Goal: Task Accomplishment & Management: Manage account settings

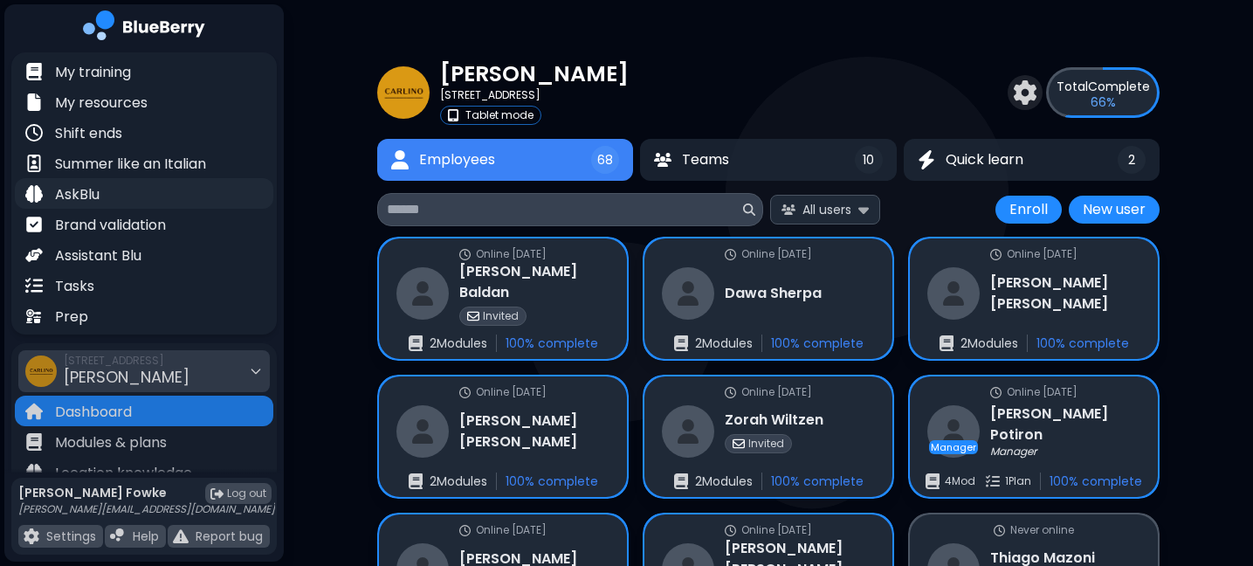
click at [84, 192] on p "AskBlu" at bounding box center [77, 194] width 45 height 21
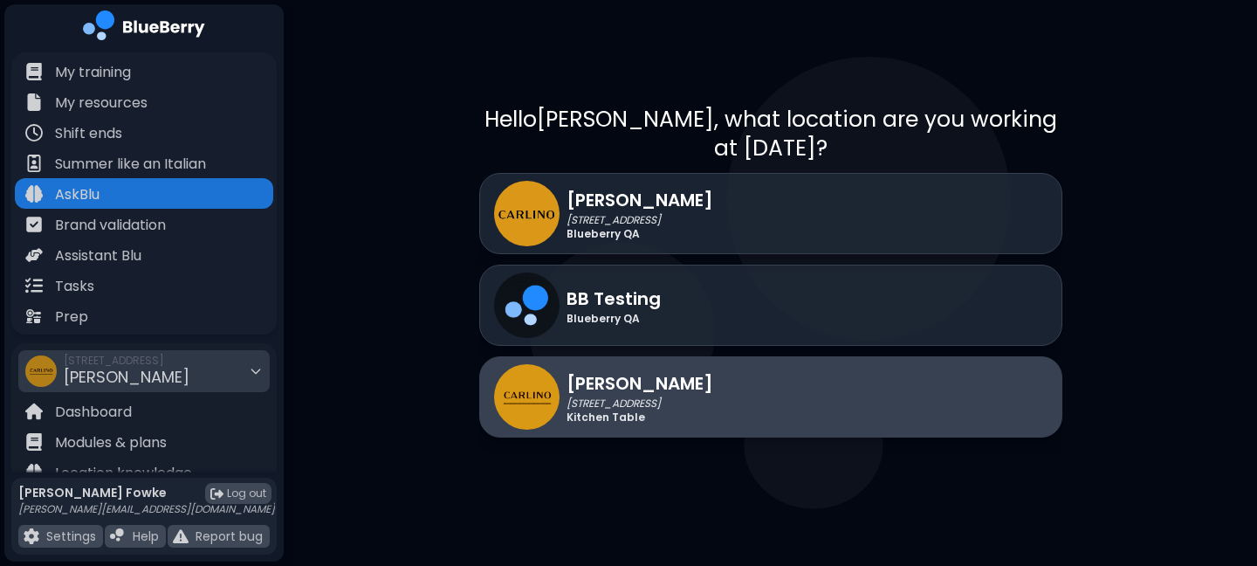
click at [623, 370] on p "[PERSON_NAME]" at bounding box center [640, 383] width 147 height 26
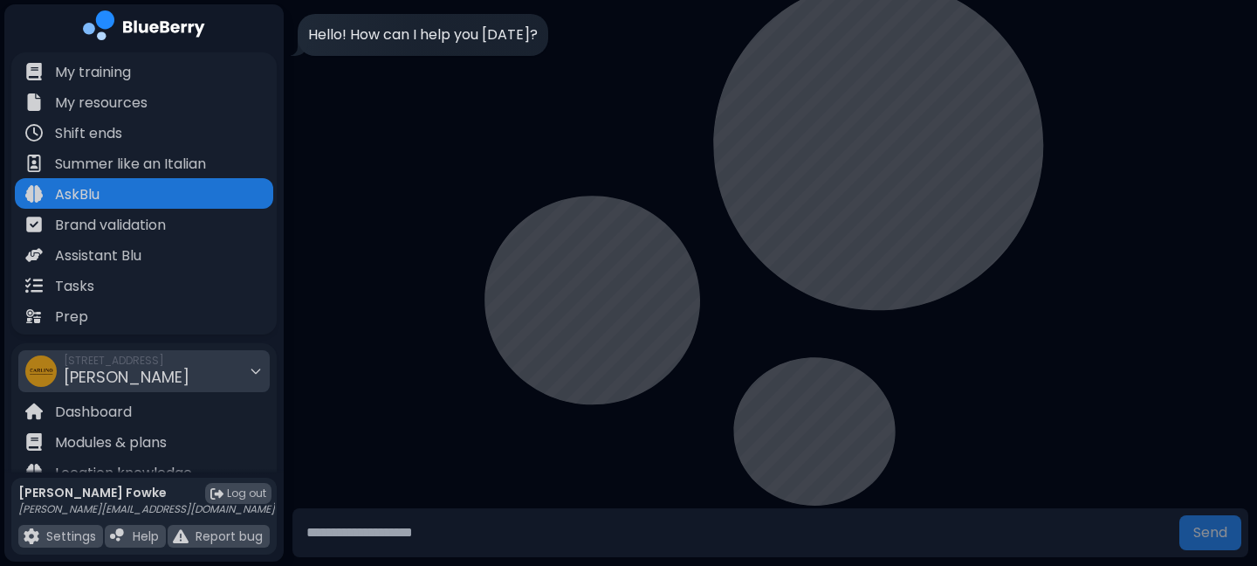
click at [389, 539] on input "text" at bounding box center [735, 532] width 873 height 35
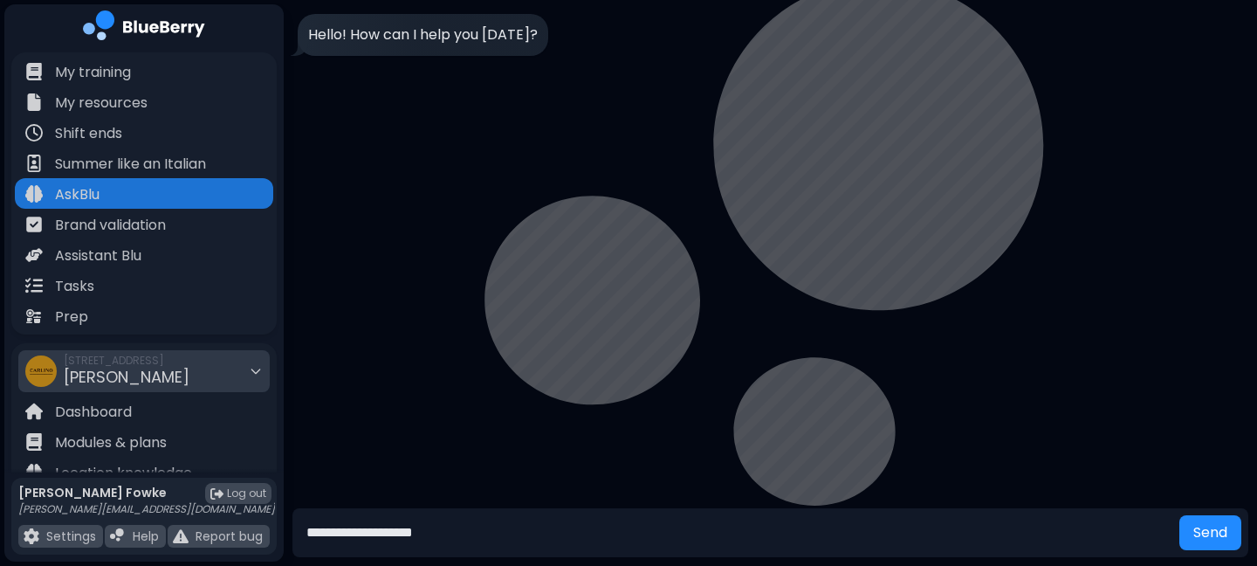
type input "**********"
click at [1180, 515] on button "Send" at bounding box center [1211, 532] width 62 height 35
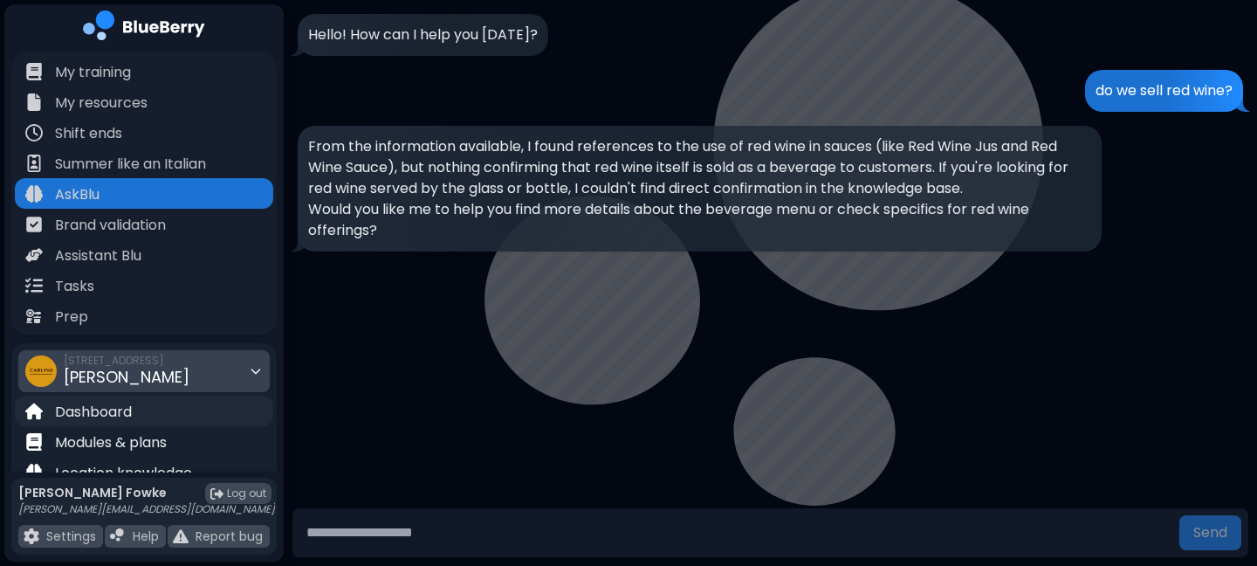
click at [126, 413] on p "Dashboard" at bounding box center [93, 412] width 77 height 21
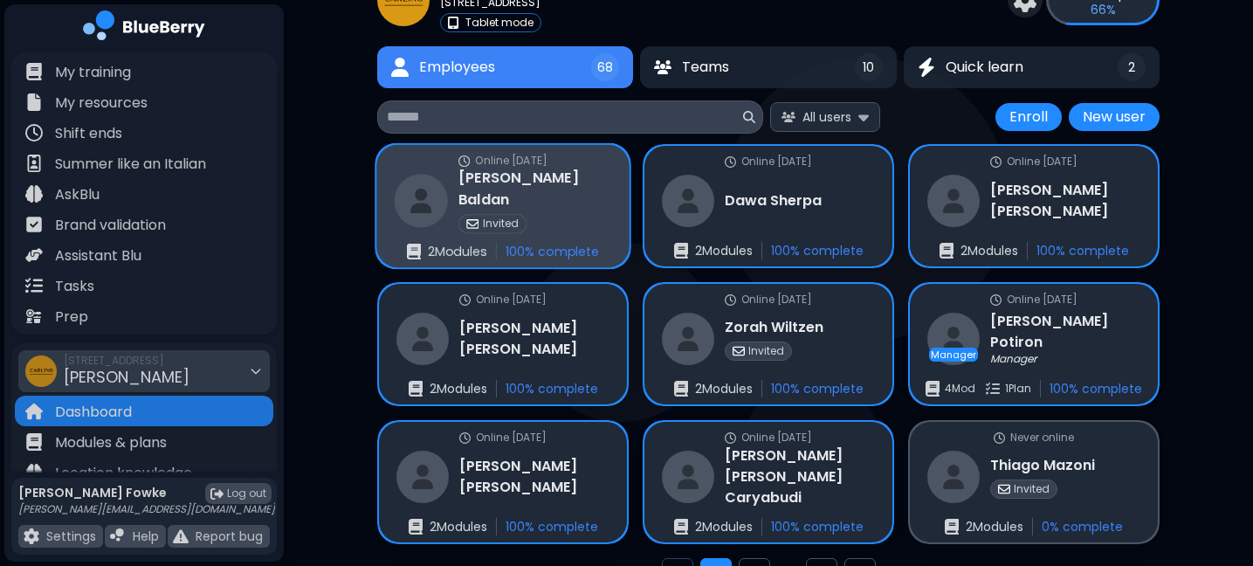
scroll to position [186, 0]
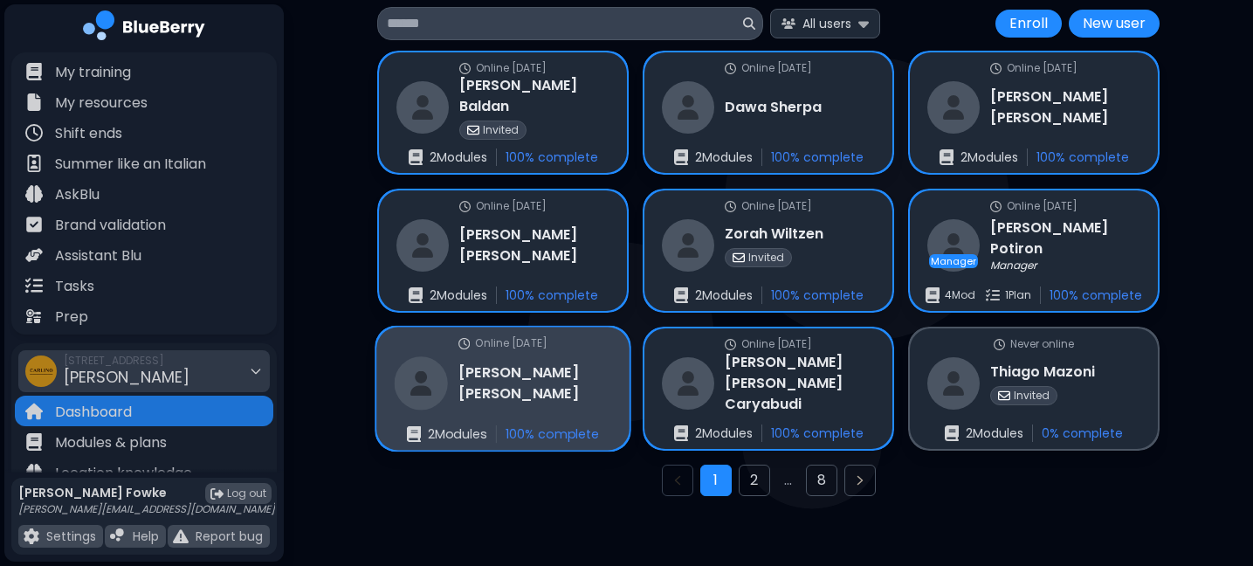
click at [584, 380] on div "Online [DATE] [PERSON_NAME] 2 Module s 100 % complete" at bounding box center [502, 388] width 253 height 123
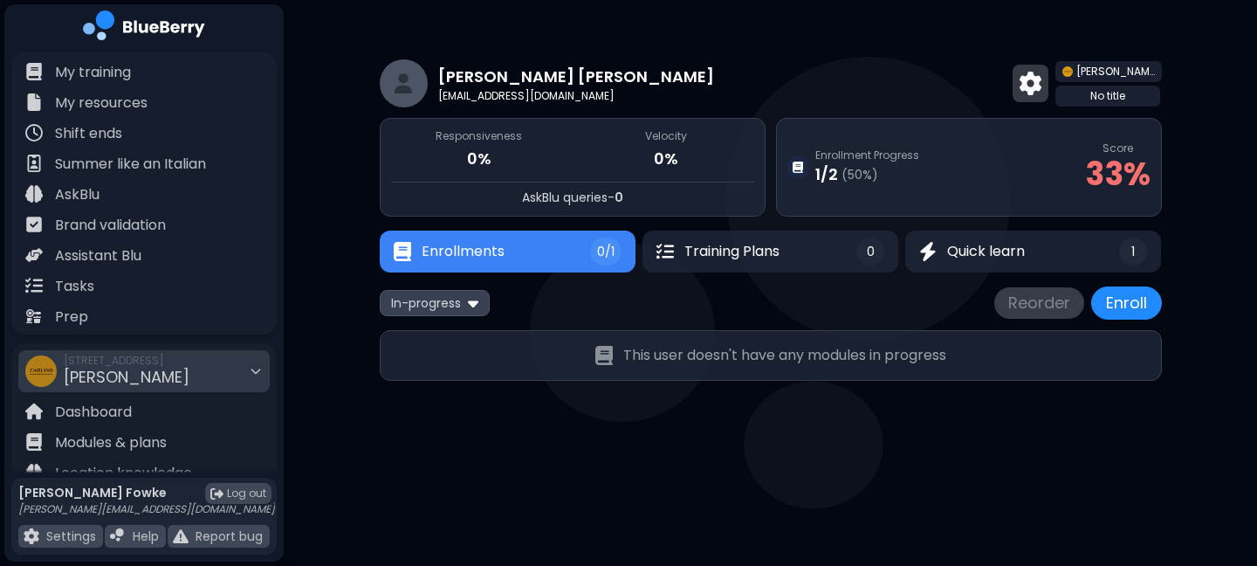
click at [1042, 81] on img at bounding box center [1031, 83] width 22 height 23
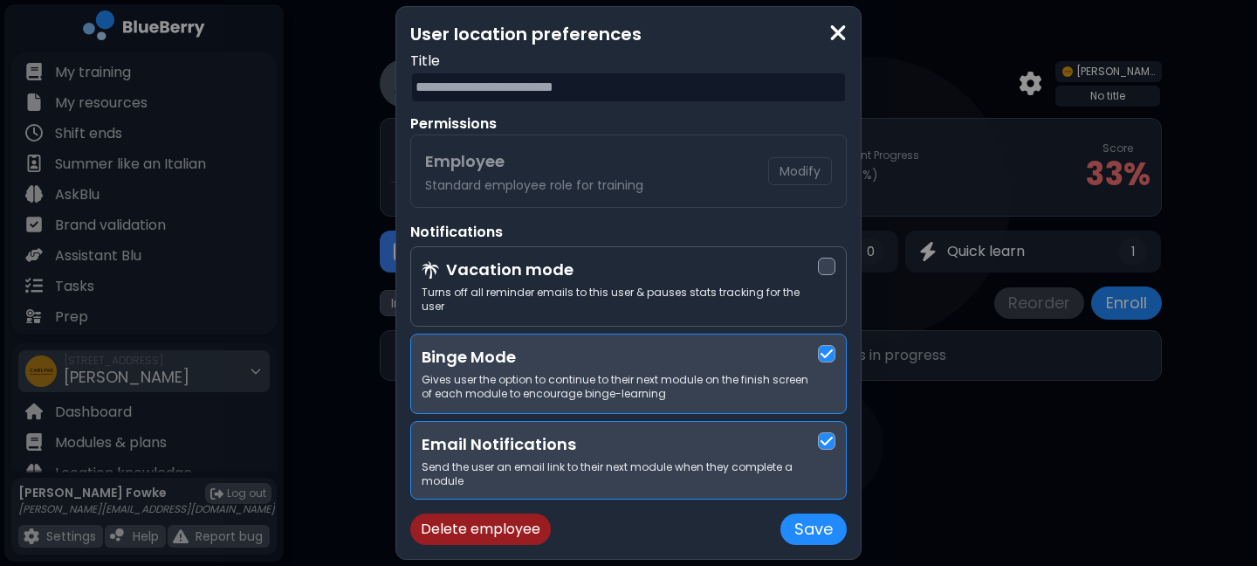
click at [496, 518] on button "Delete employee" at bounding box center [480, 528] width 141 height 31
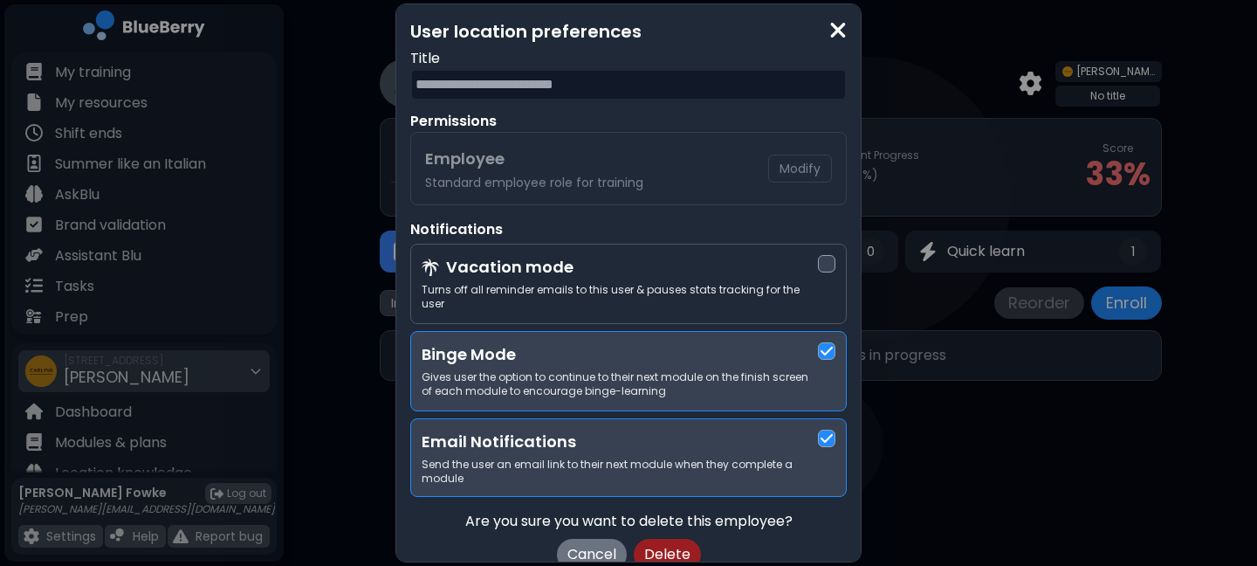
click at [662, 542] on button "Delete" at bounding box center [667, 554] width 67 height 31
